Goal: Information Seeking & Learning: Learn about a topic

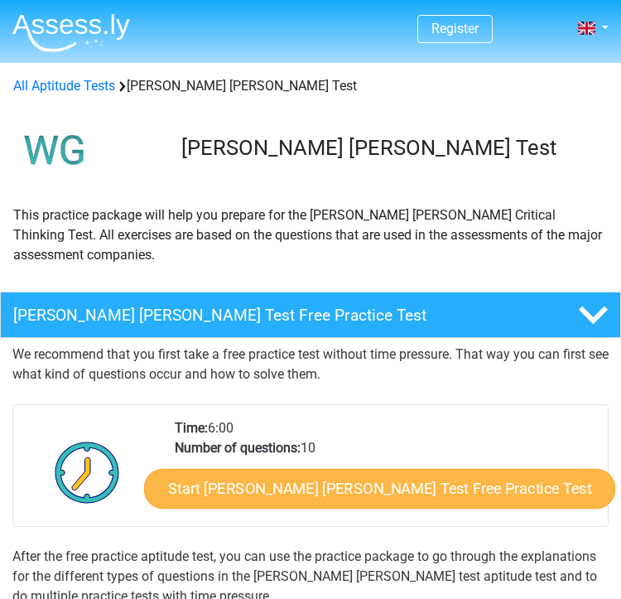
click at [305, 469] on link "Start [PERSON_NAME] [PERSON_NAME] Test Free Practice Test" at bounding box center [378, 489] width 471 height 40
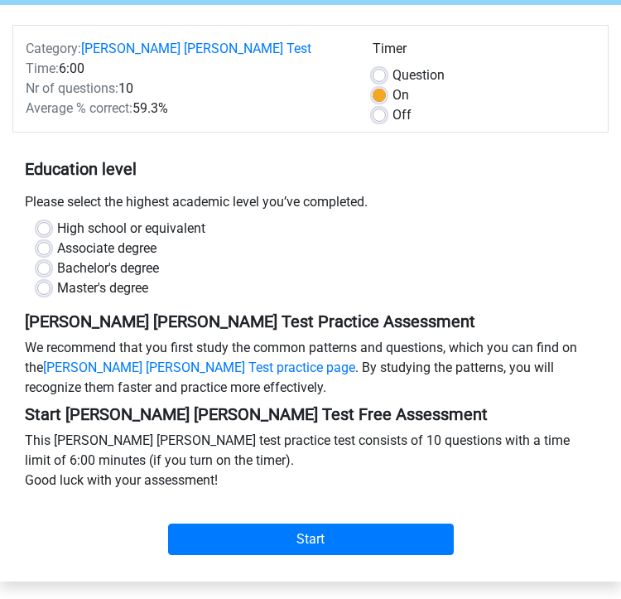
scroll to position [150, 0]
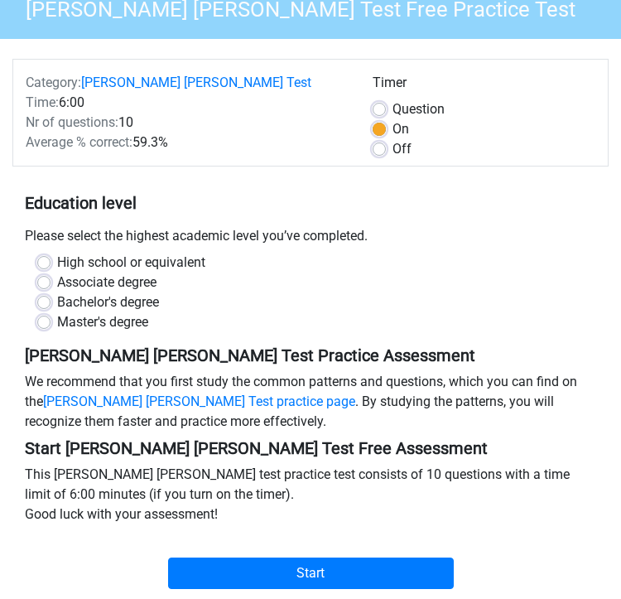
click at [101, 292] on label "Bachelor's degree" at bounding box center [108, 302] width 102 height 20
click at [50, 292] on input "Bachelor's degree" at bounding box center [43, 300] width 13 height 17
radio input "true"
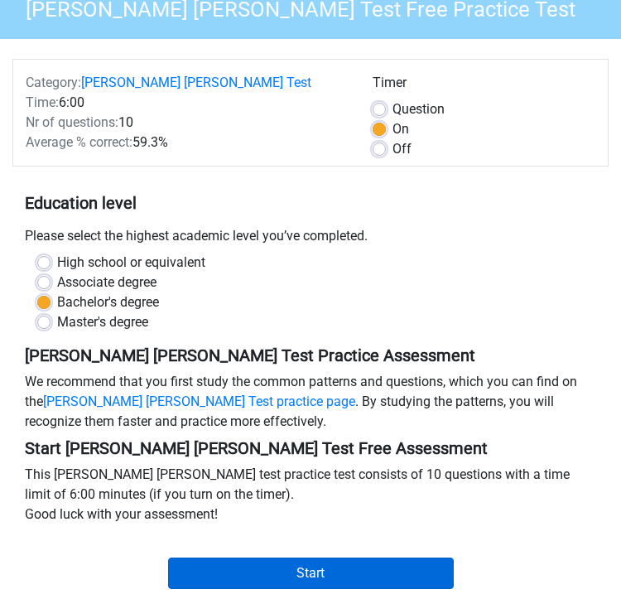
click at [283, 557] on input "Start" at bounding box center [311, 572] width 286 height 31
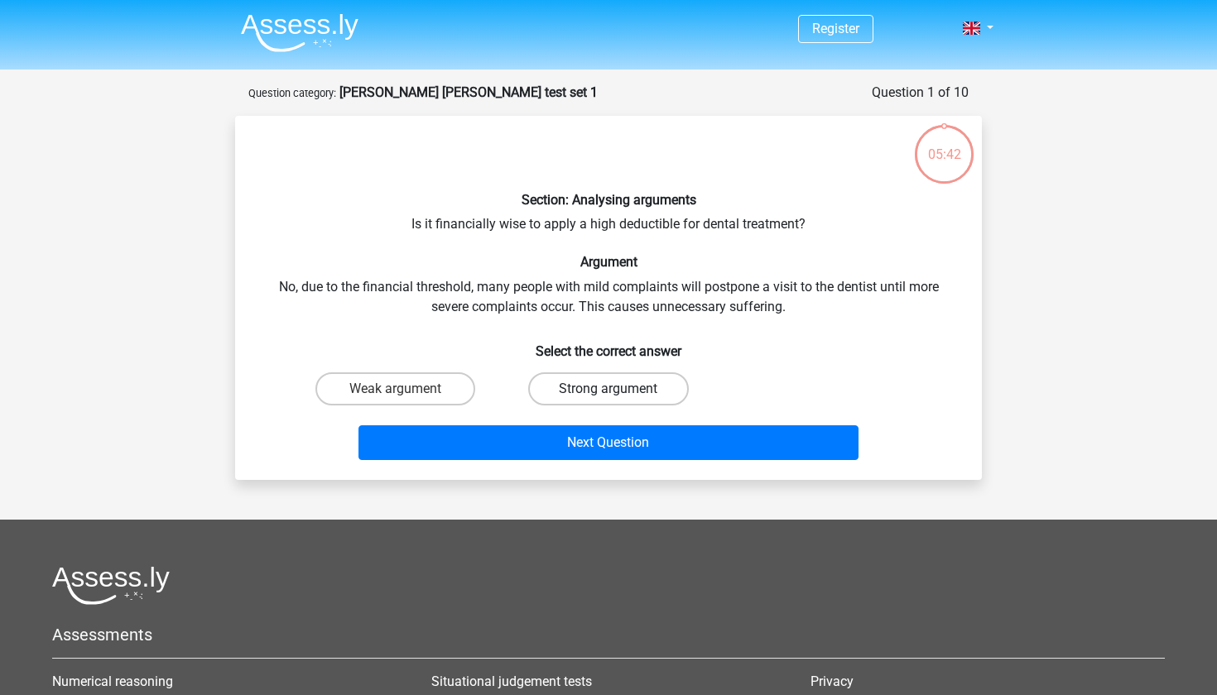
click at [580, 388] on label "Strong argument" at bounding box center [608, 389] width 160 height 33
click at [608, 389] on input "Strong argument" at bounding box center [613, 394] width 11 height 11
radio input "true"
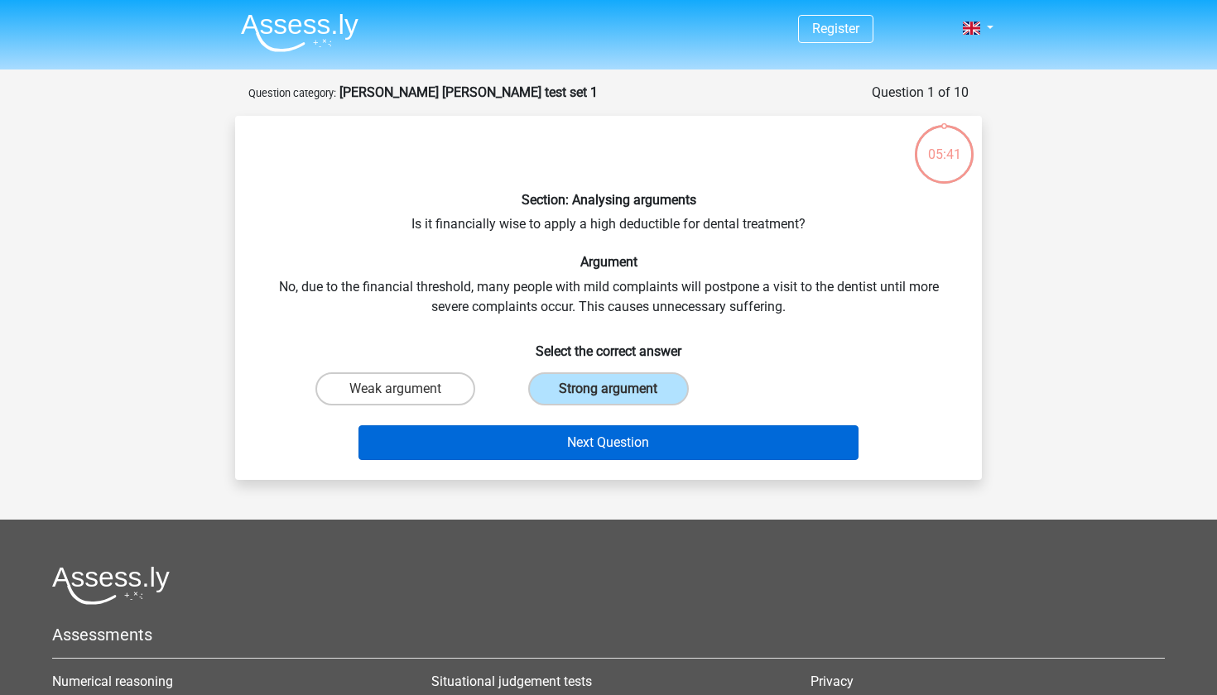
click at [589, 439] on button "Next Question" at bounding box center [608, 443] width 501 height 35
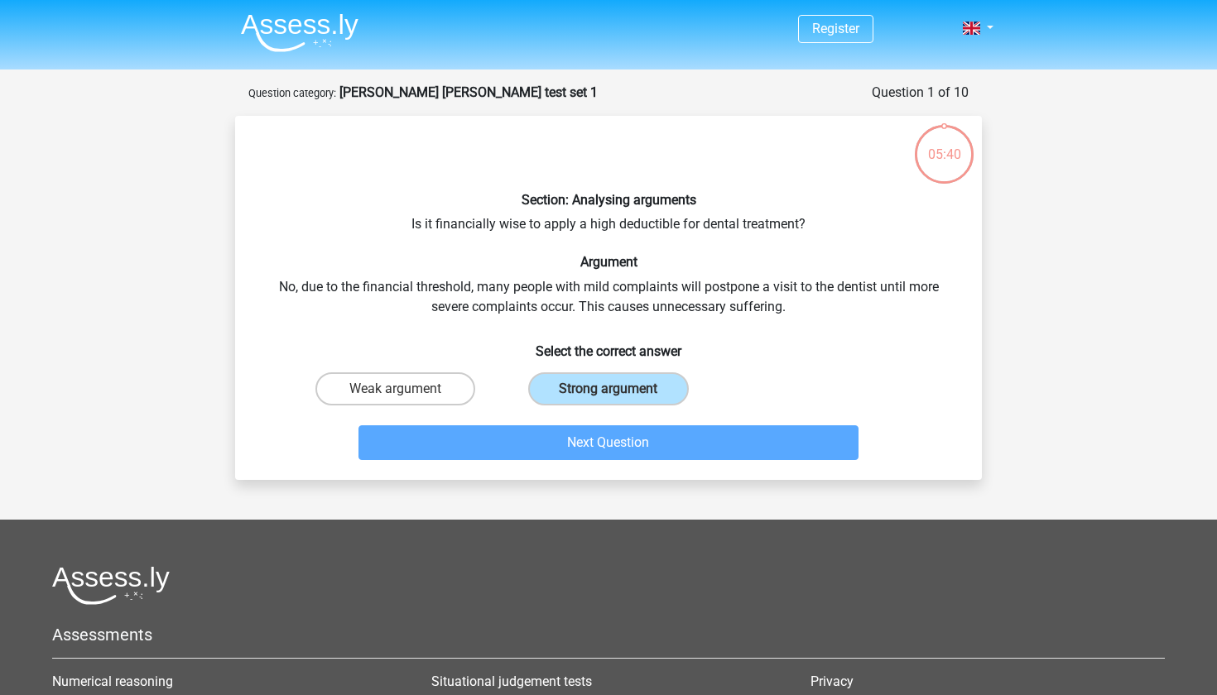
scroll to position [83, 0]
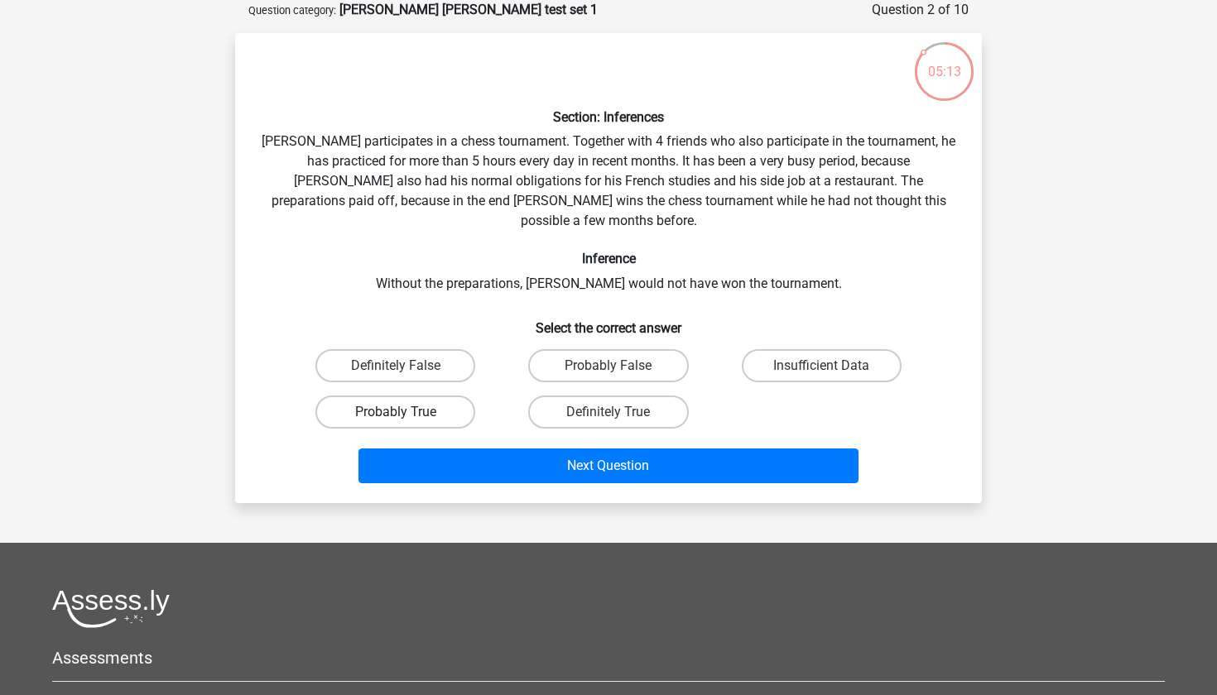
click at [452, 396] on label "Probably True" at bounding box center [395, 412] width 160 height 33
click at [406, 412] on input "Probably True" at bounding box center [401, 417] width 11 height 11
radio input "true"
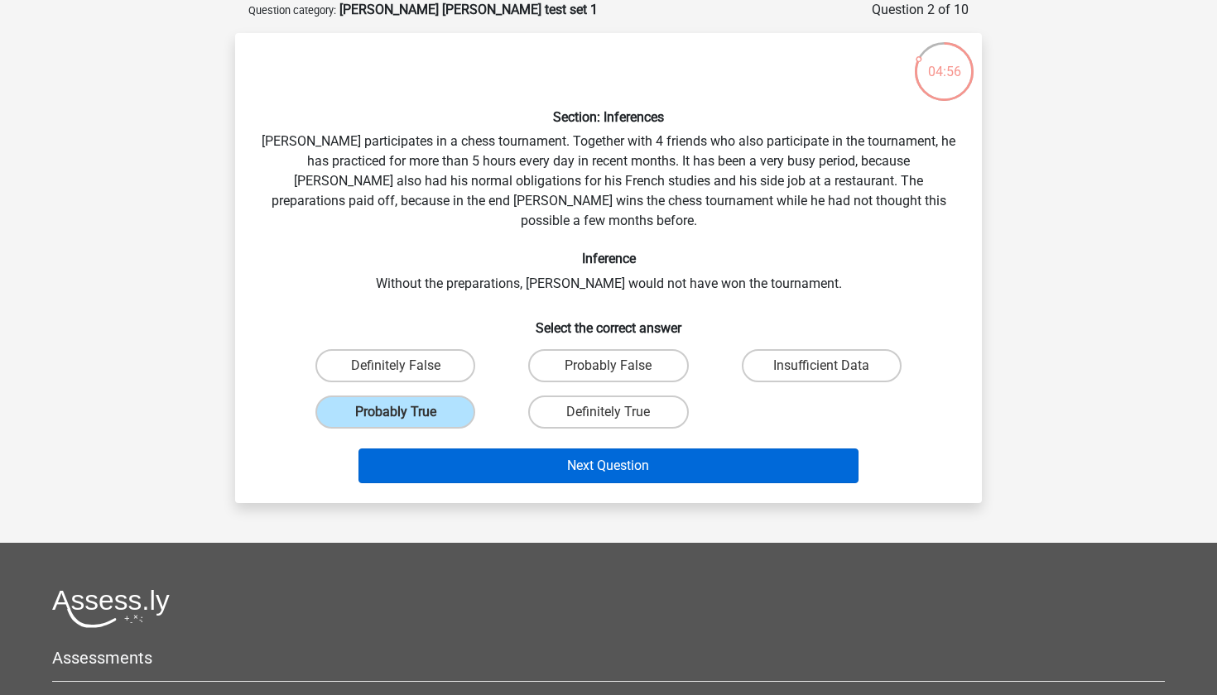
click at [573, 450] on button "Next Question" at bounding box center [608, 466] width 501 height 35
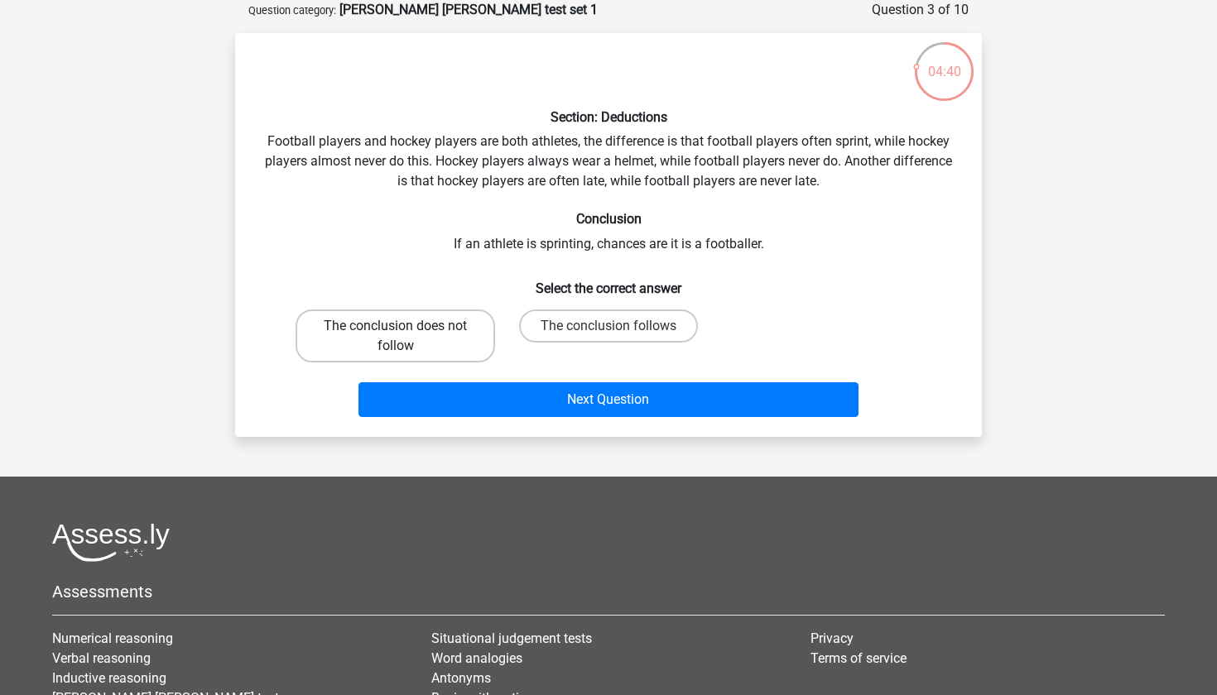
click at [469, 346] on label "The conclusion does not follow" at bounding box center [396, 336] width 200 height 53
click at [406, 337] on input "The conclusion does not follow" at bounding box center [401, 331] width 11 height 11
radio input "true"
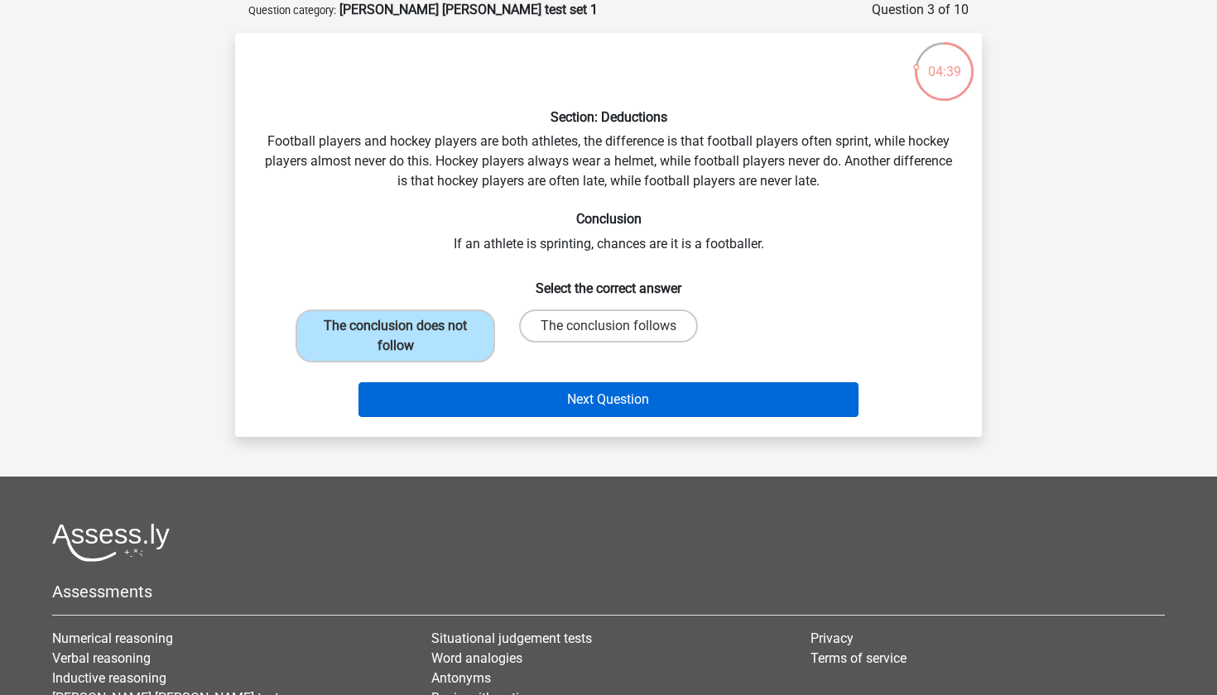
click at [488, 407] on button "Next Question" at bounding box center [608, 399] width 501 height 35
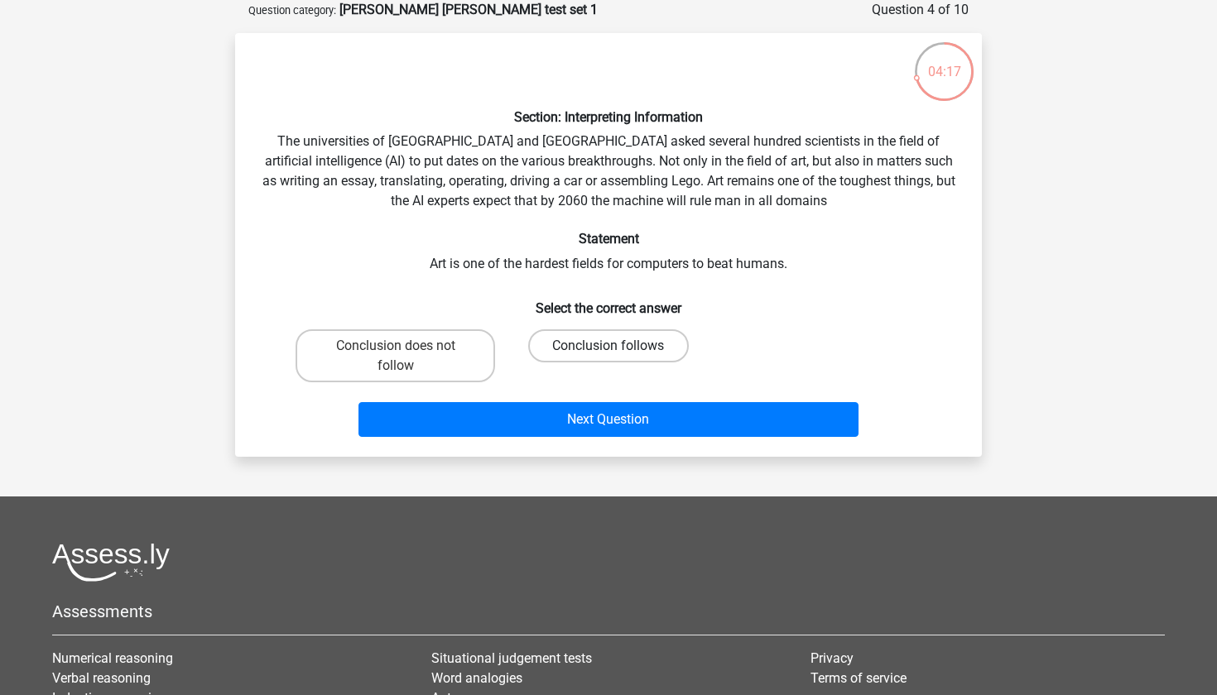
click at [551, 341] on label "Conclusion follows" at bounding box center [608, 345] width 160 height 33
click at [608, 346] on input "Conclusion follows" at bounding box center [613, 351] width 11 height 11
radio input "true"
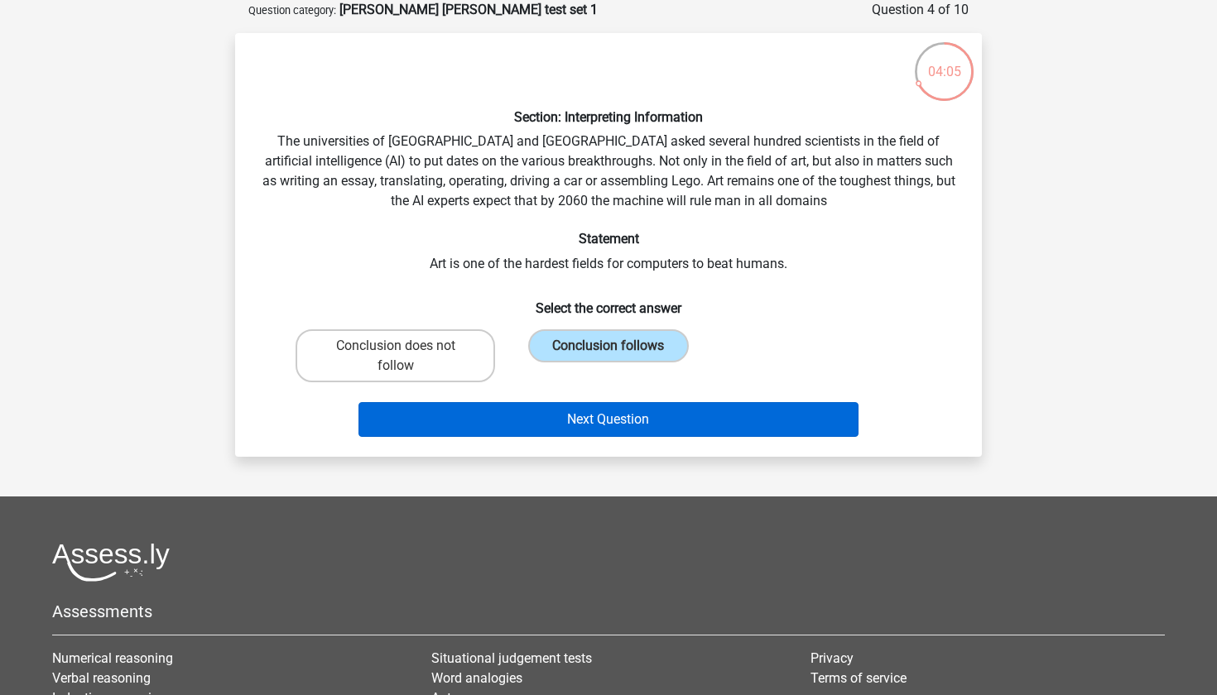
click at [562, 424] on button "Next Question" at bounding box center [608, 419] width 501 height 35
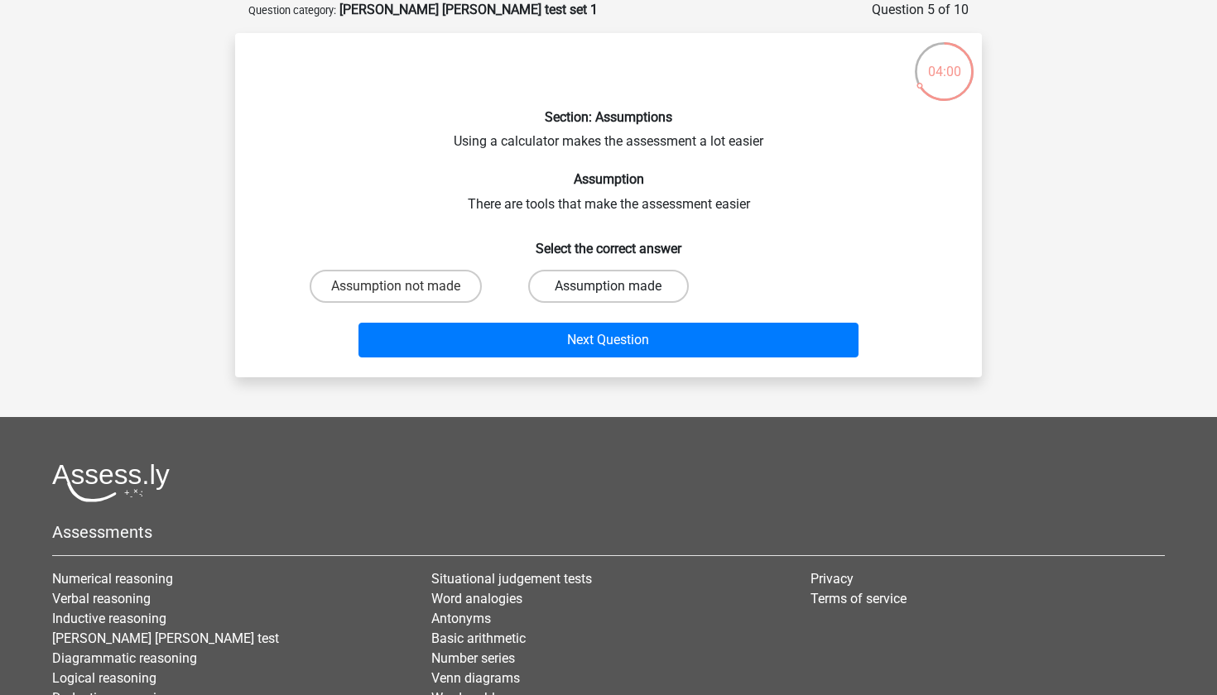
click at [586, 284] on label "Assumption made" at bounding box center [608, 286] width 160 height 33
click at [608, 286] on input "Assumption made" at bounding box center [613, 291] width 11 height 11
radio input "true"
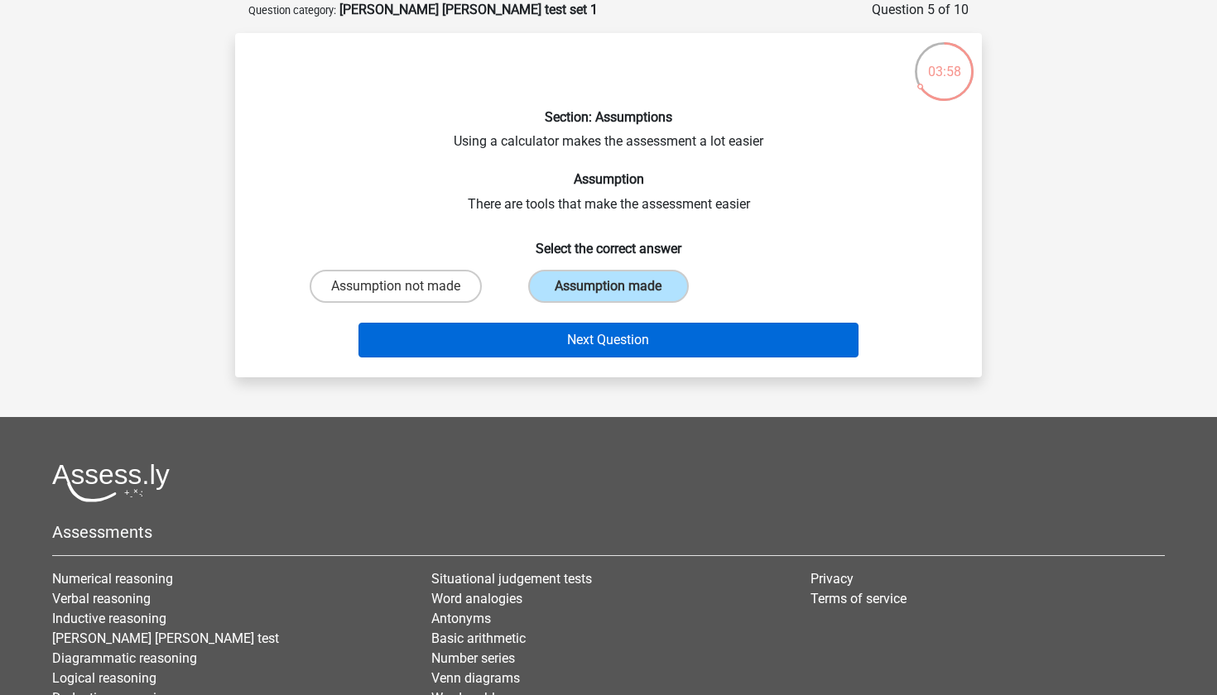
click at [576, 344] on button "Next Question" at bounding box center [608, 340] width 501 height 35
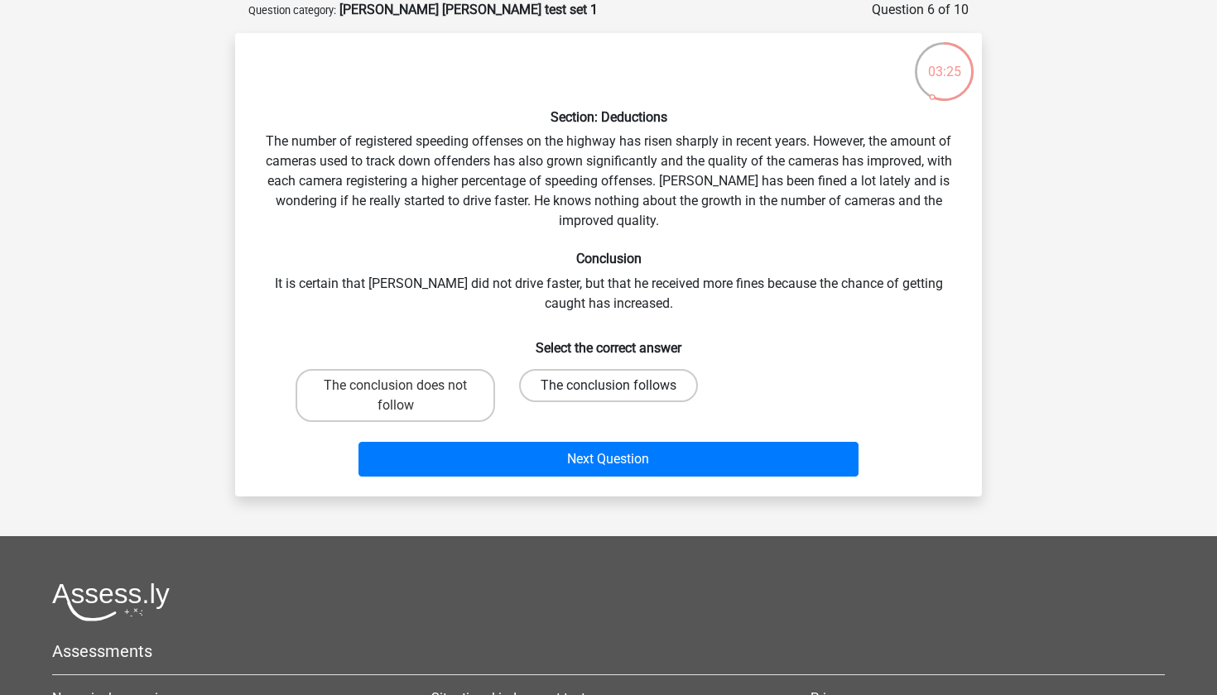
click at [588, 384] on label "The conclusion follows" at bounding box center [608, 385] width 179 height 33
click at [608, 386] on input "The conclusion follows" at bounding box center [613, 391] width 11 height 11
radio input "true"
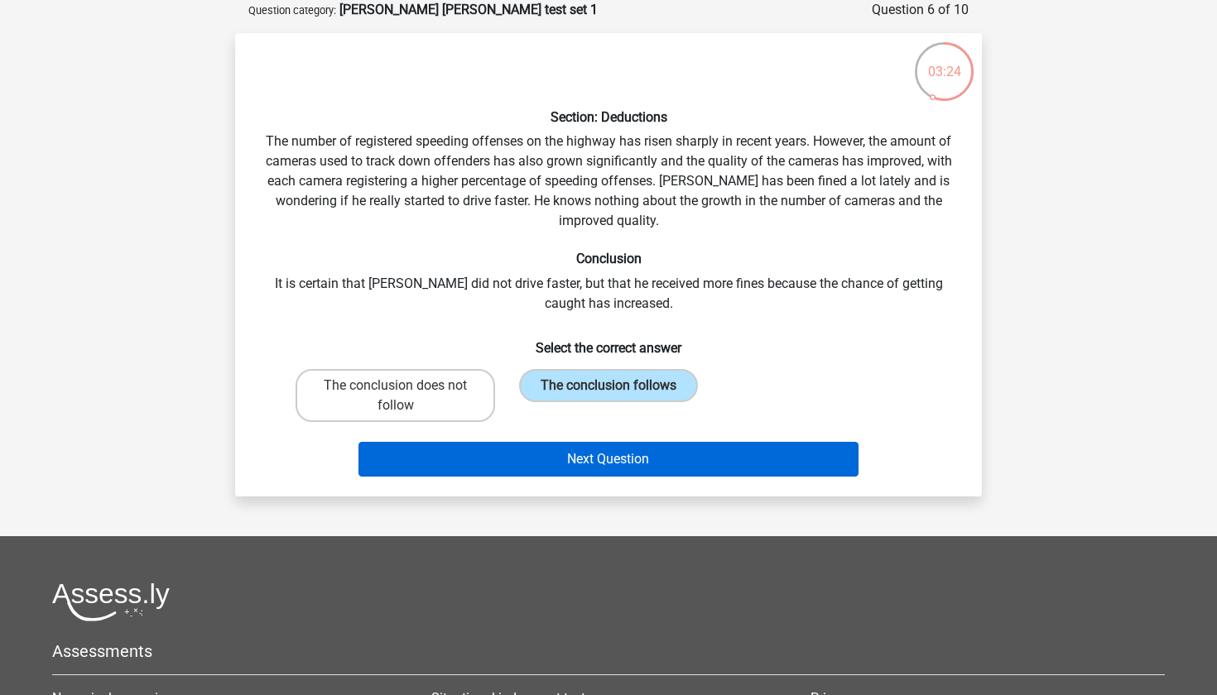
click at [567, 445] on button "Next Question" at bounding box center [608, 459] width 501 height 35
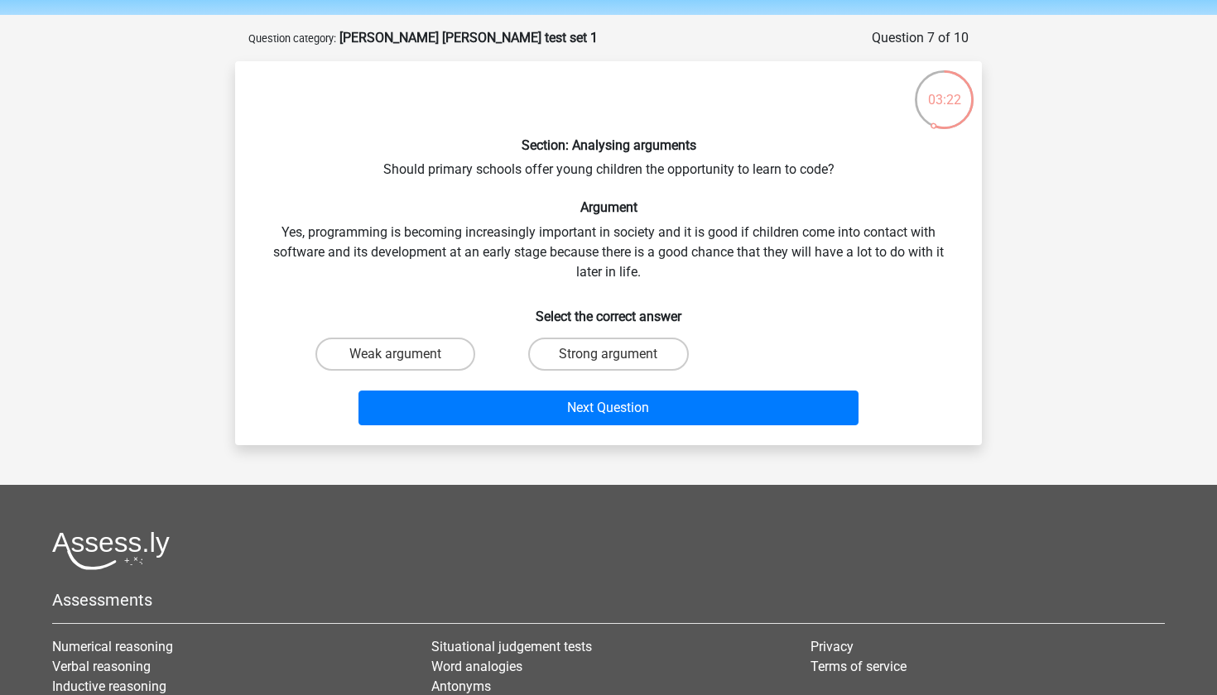
scroll to position [31, 0]
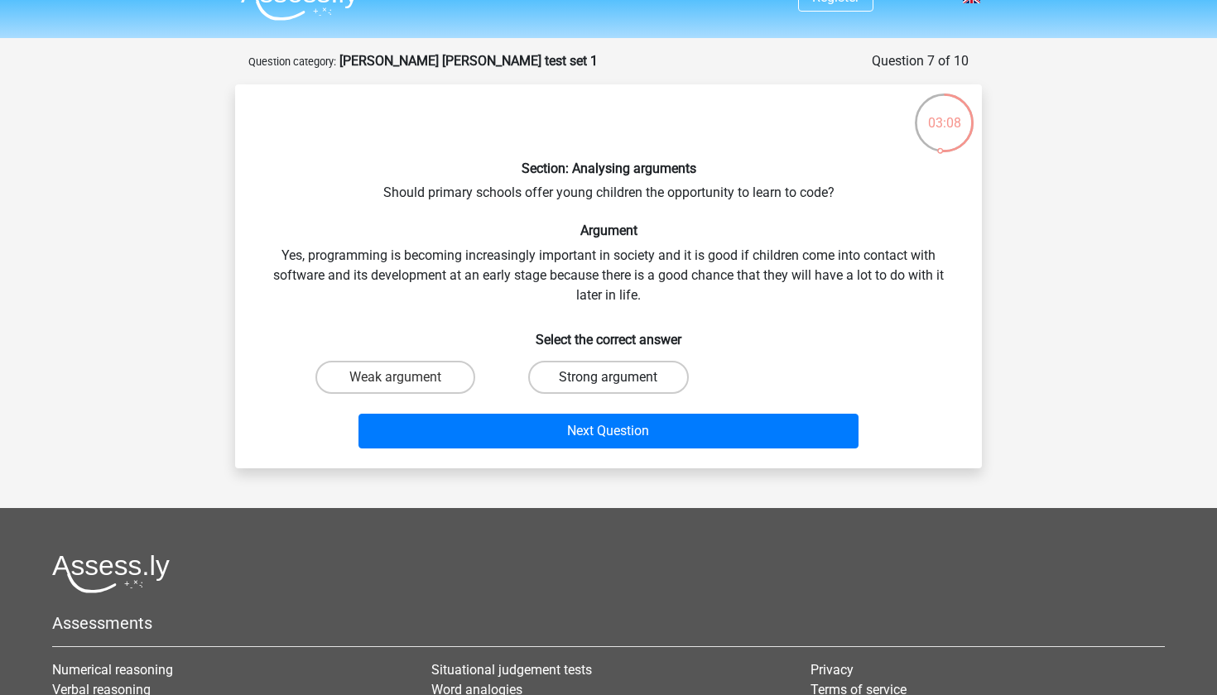
click at [609, 372] on label "Strong argument" at bounding box center [608, 377] width 160 height 33
click at [609, 377] on input "Strong argument" at bounding box center [613, 382] width 11 height 11
radio input "true"
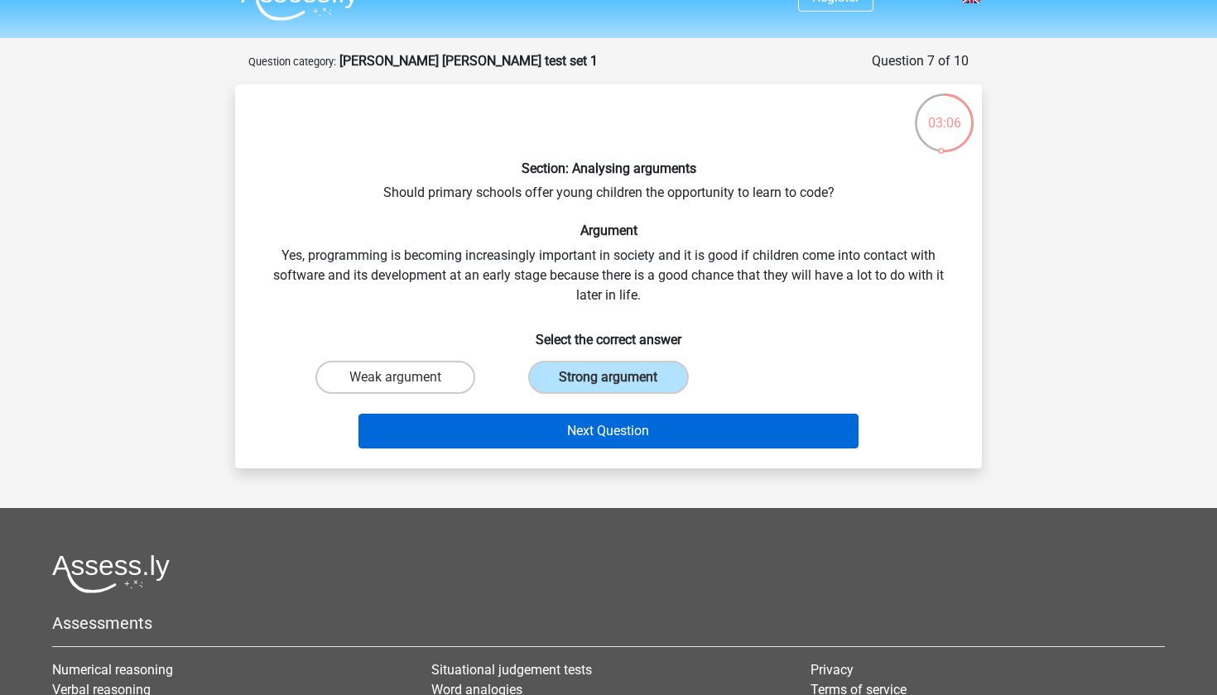
click at [593, 441] on button "Next Question" at bounding box center [608, 431] width 501 height 35
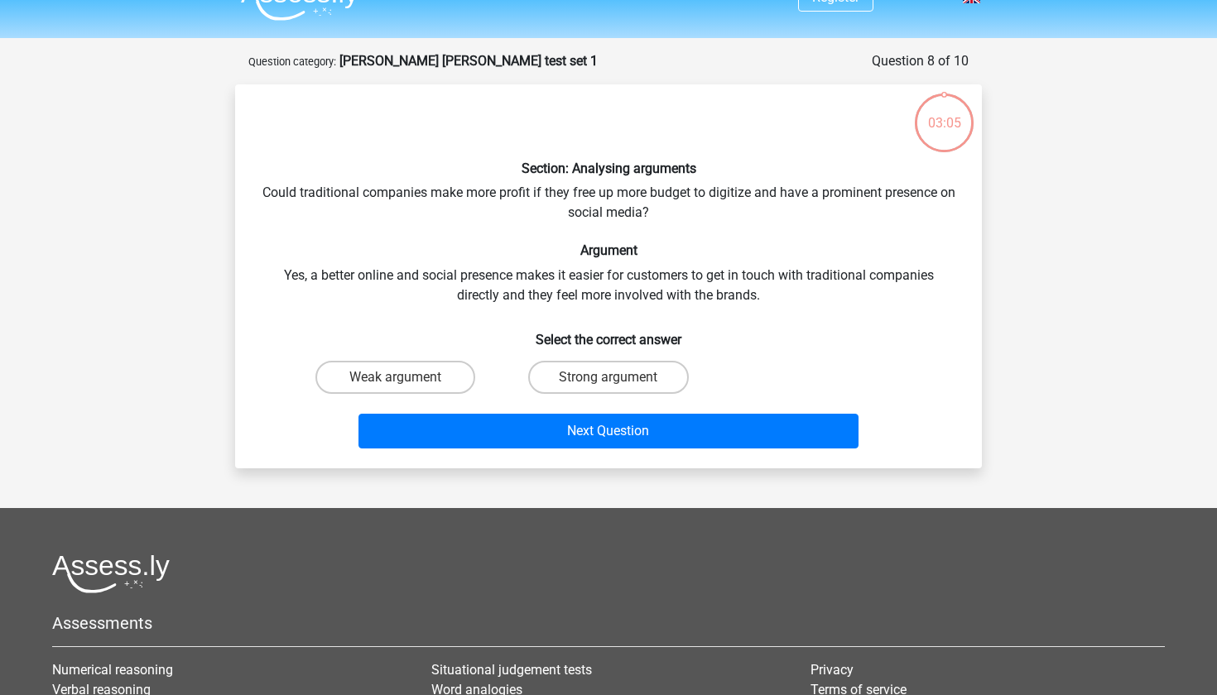
scroll to position [83, 0]
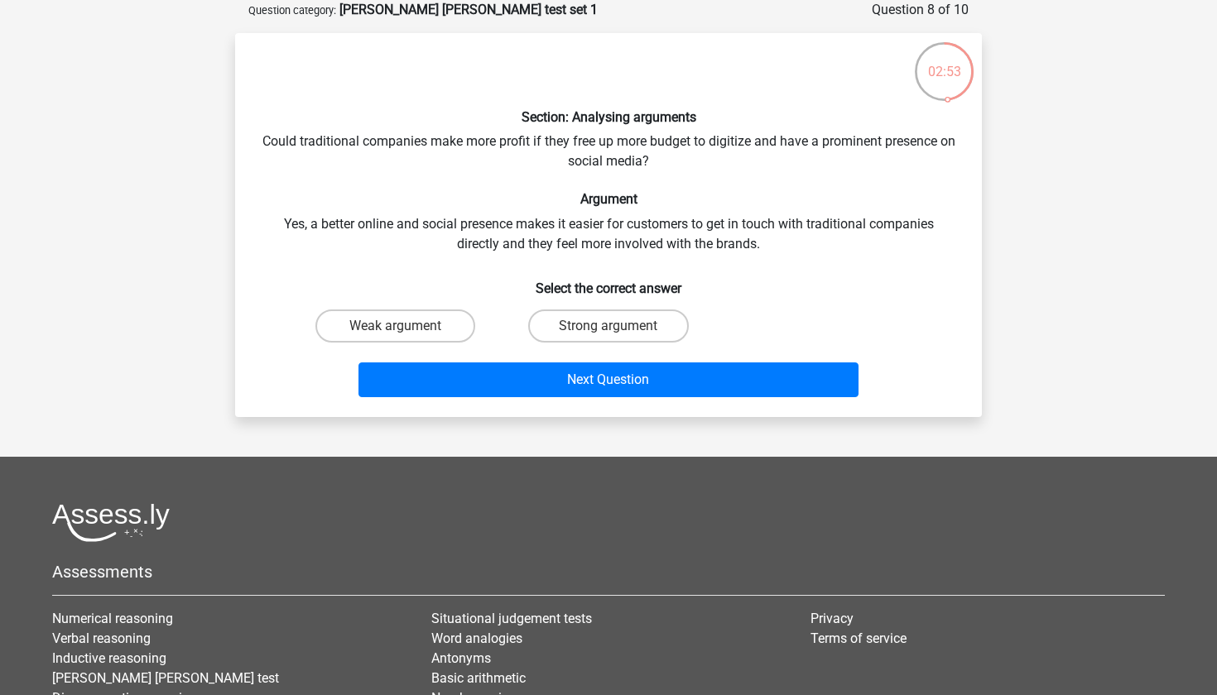
click at [608, 331] on input "Strong argument" at bounding box center [613, 331] width 11 height 11
radio input "true"
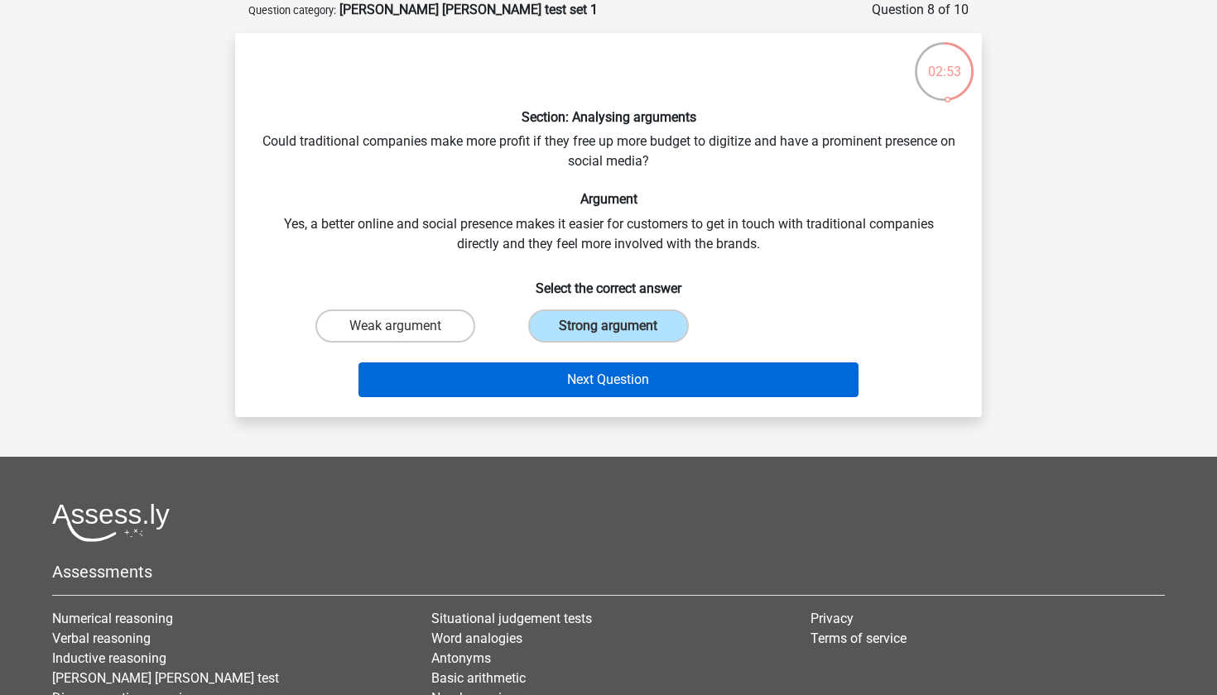
click at [603, 380] on button "Next Question" at bounding box center [608, 380] width 501 height 35
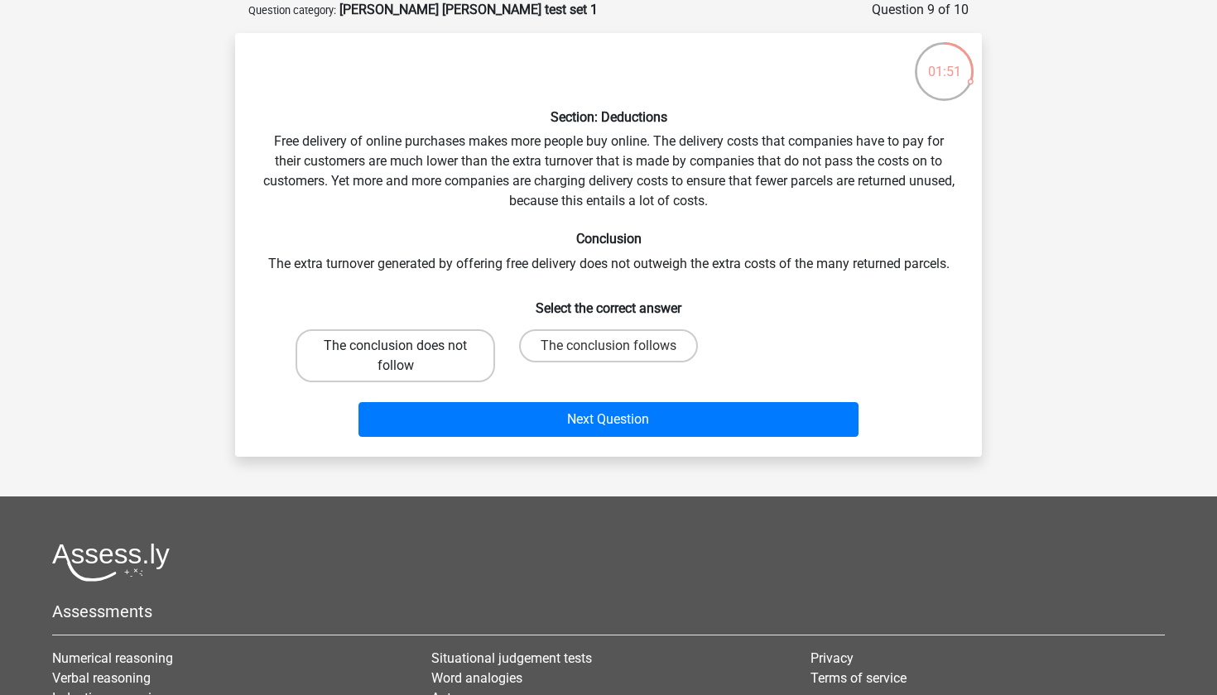
click at [463, 368] on label "The conclusion does not follow" at bounding box center [396, 355] width 200 height 53
click at [406, 357] on input "The conclusion does not follow" at bounding box center [401, 351] width 11 height 11
radio input "true"
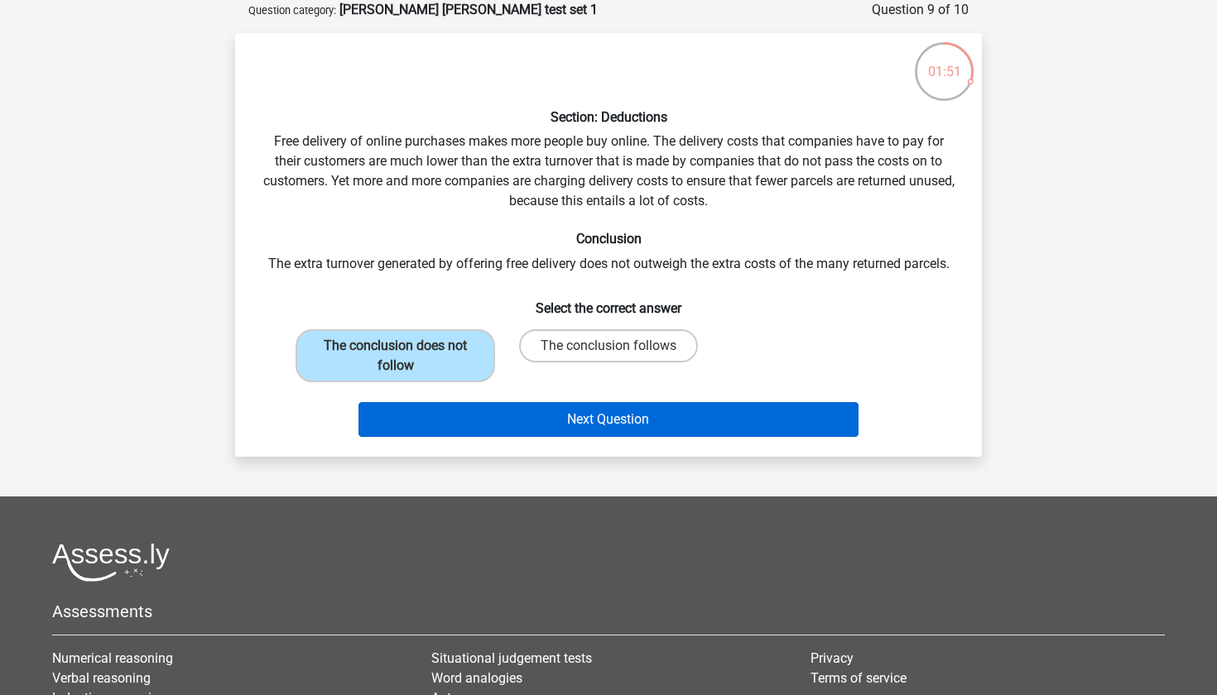
click at [466, 420] on button "Next Question" at bounding box center [608, 419] width 501 height 35
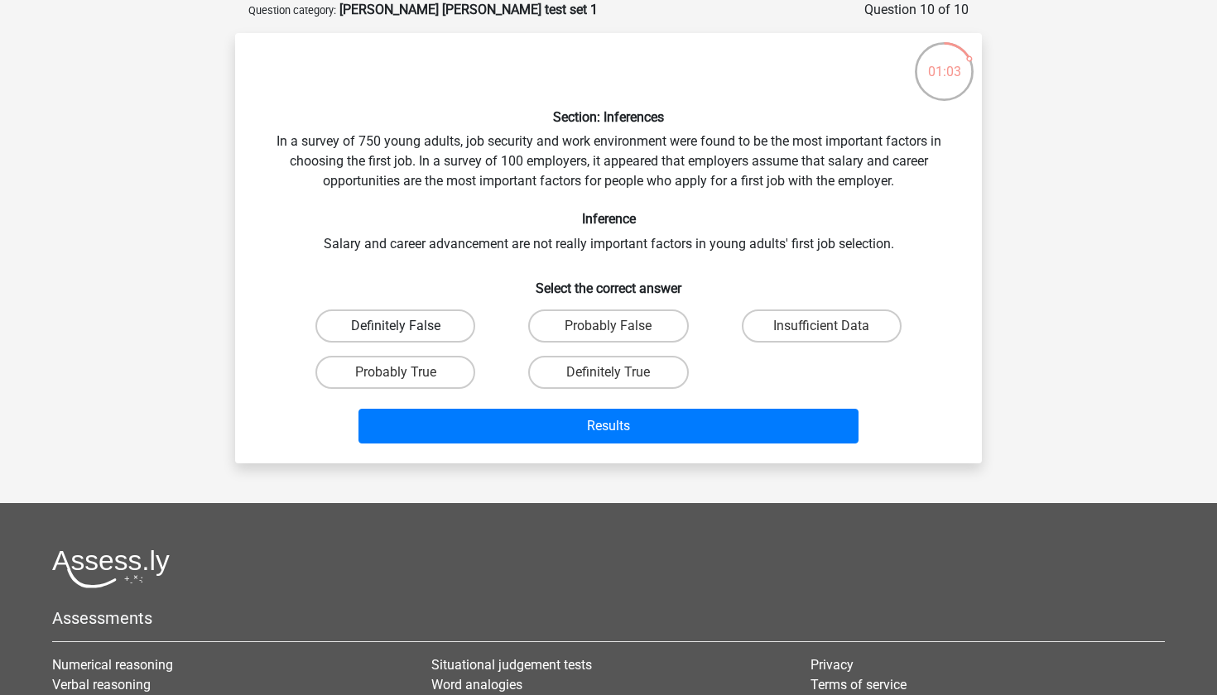
click at [432, 325] on label "Definitely False" at bounding box center [395, 326] width 160 height 33
click at [406, 326] on input "Definitely False" at bounding box center [401, 331] width 11 height 11
radio input "true"
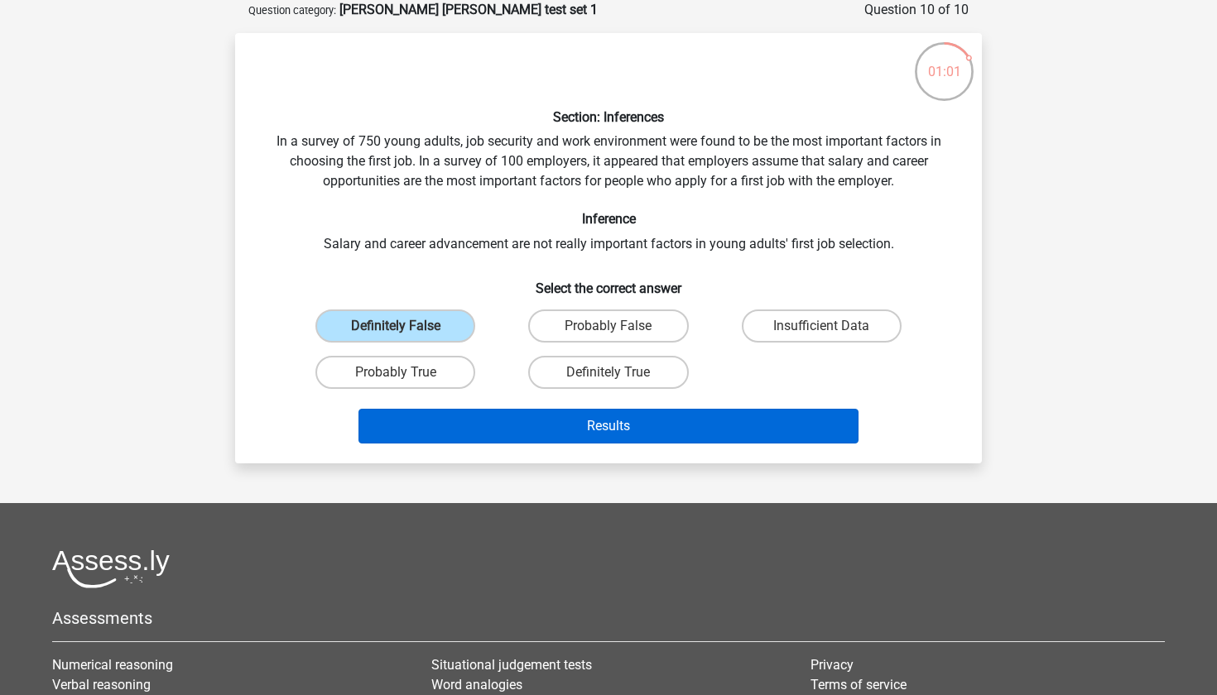
click at [482, 426] on button "Results" at bounding box center [608, 426] width 501 height 35
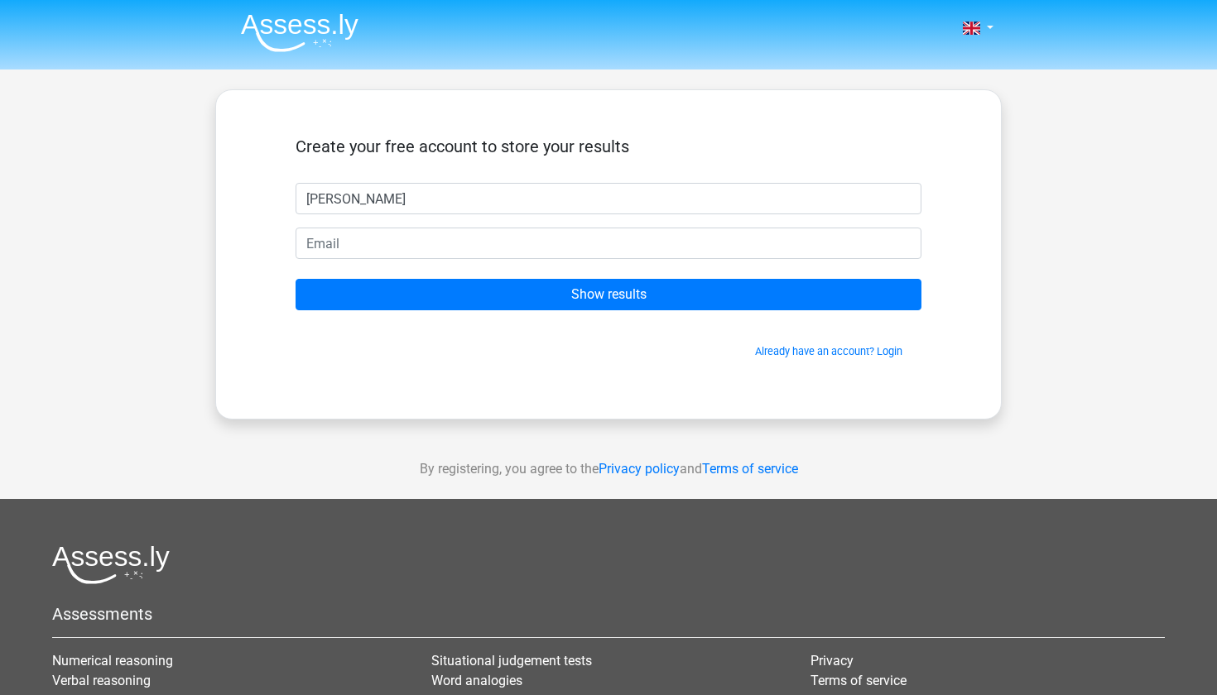
type input "[PERSON_NAME]"
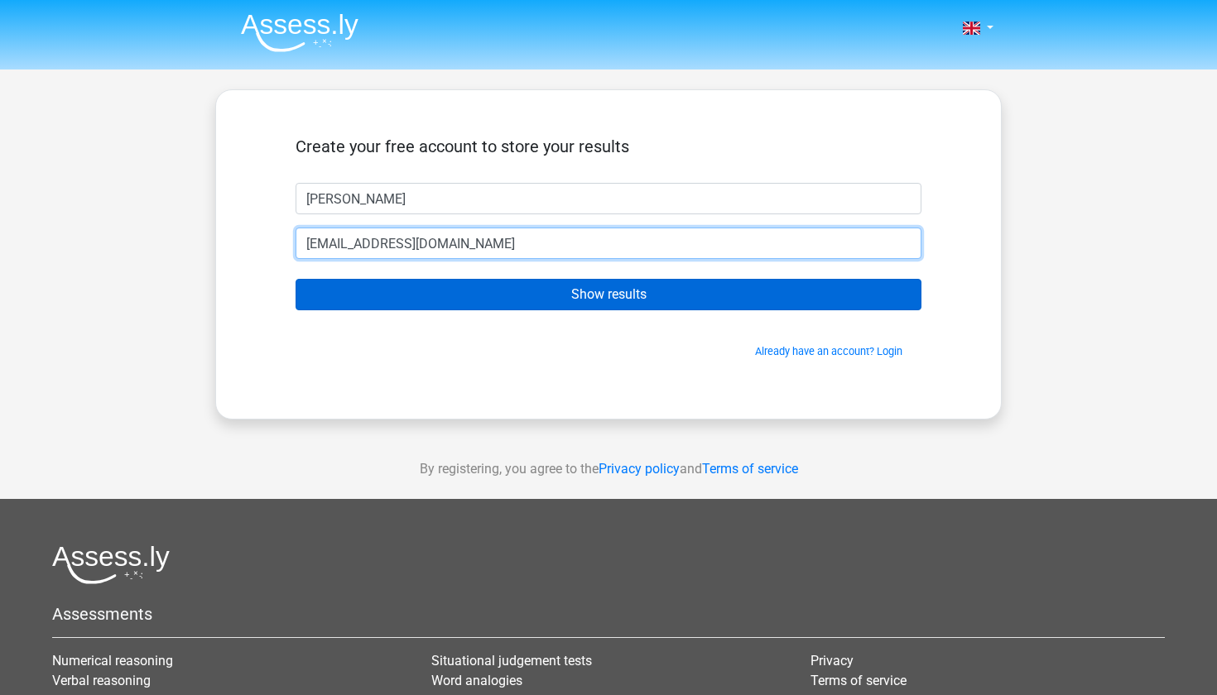
type input "[EMAIL_ADDRESS][DOMAIN_NAME]"
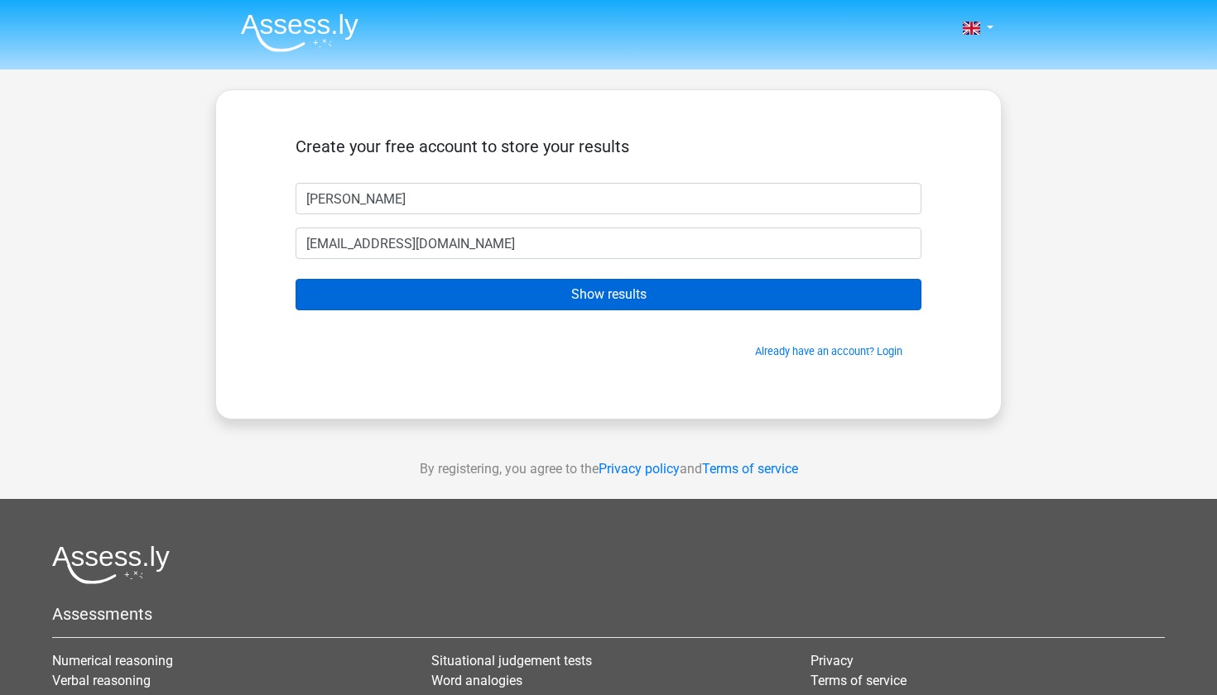
click at [427, 284] on input "Show results" at bounding box center [609, 294] width 626 height 31
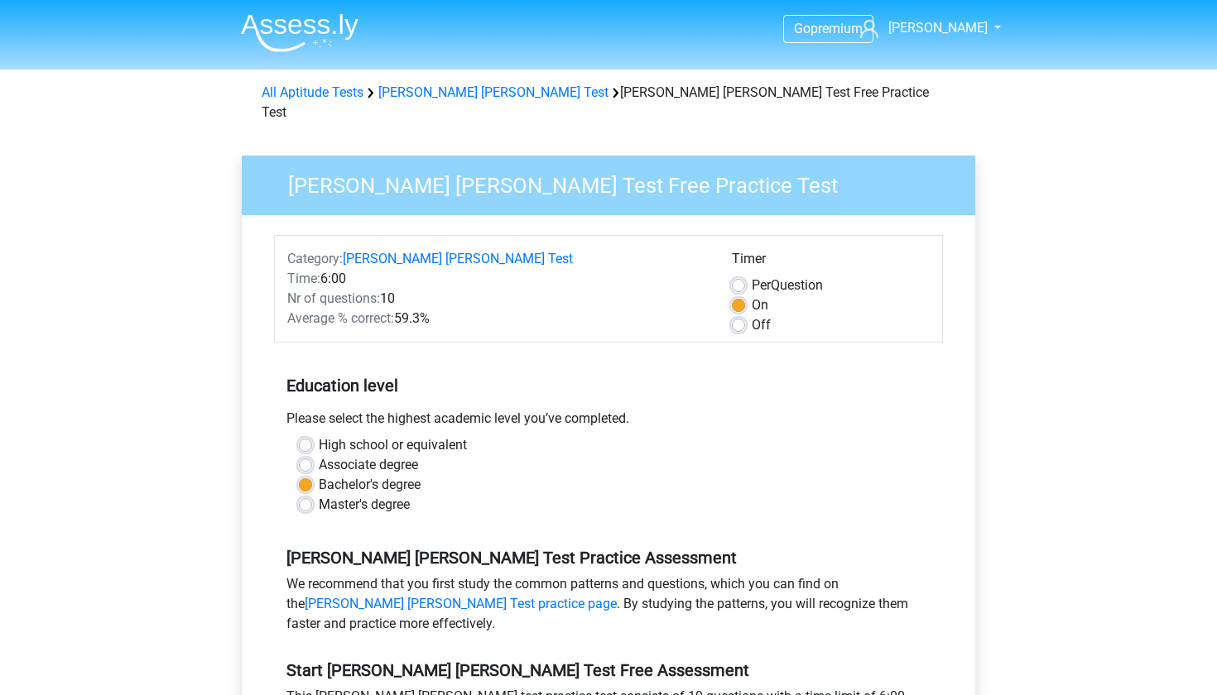
scroll to position [150, 0]
